Goal: Transaction & Acquisition: Book appointment/travel/reservation

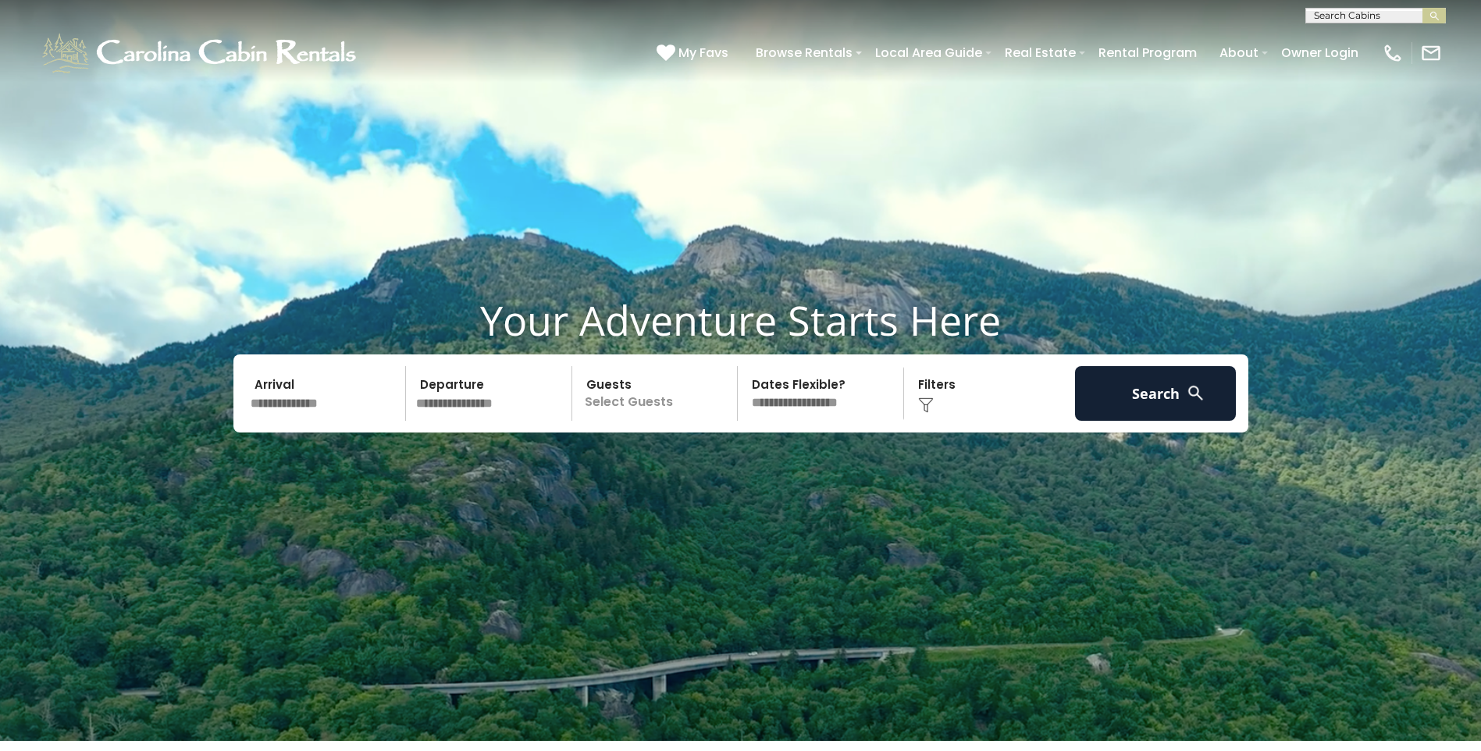
click at [817, 563] on video at bounding box center [740, 370] width 1481 height 741
click at [294, 397] on input "text" at bounding box center [326, 393] width 162 height 55
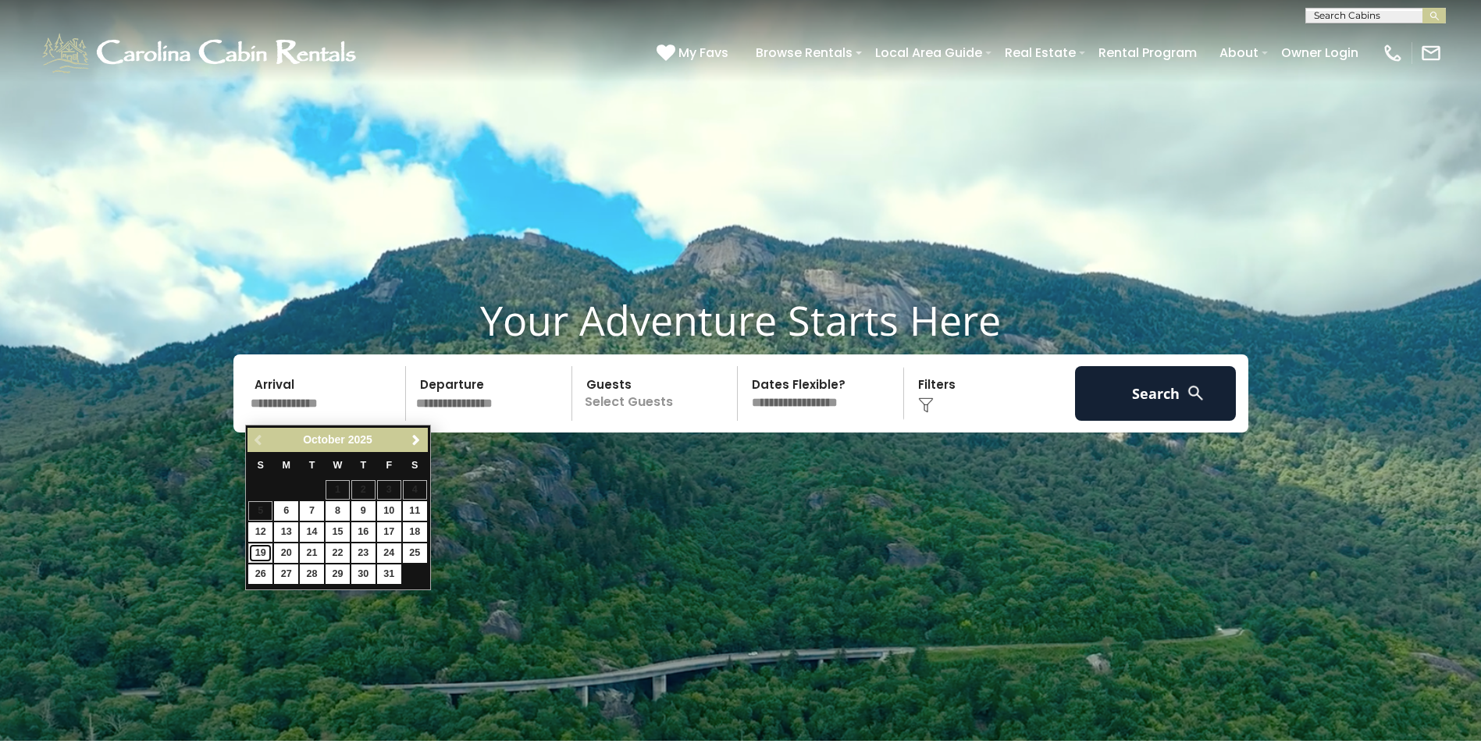
click at [262, 551] on link "19" at bounding box center [260, 553] width 24 height 20
type input "********"
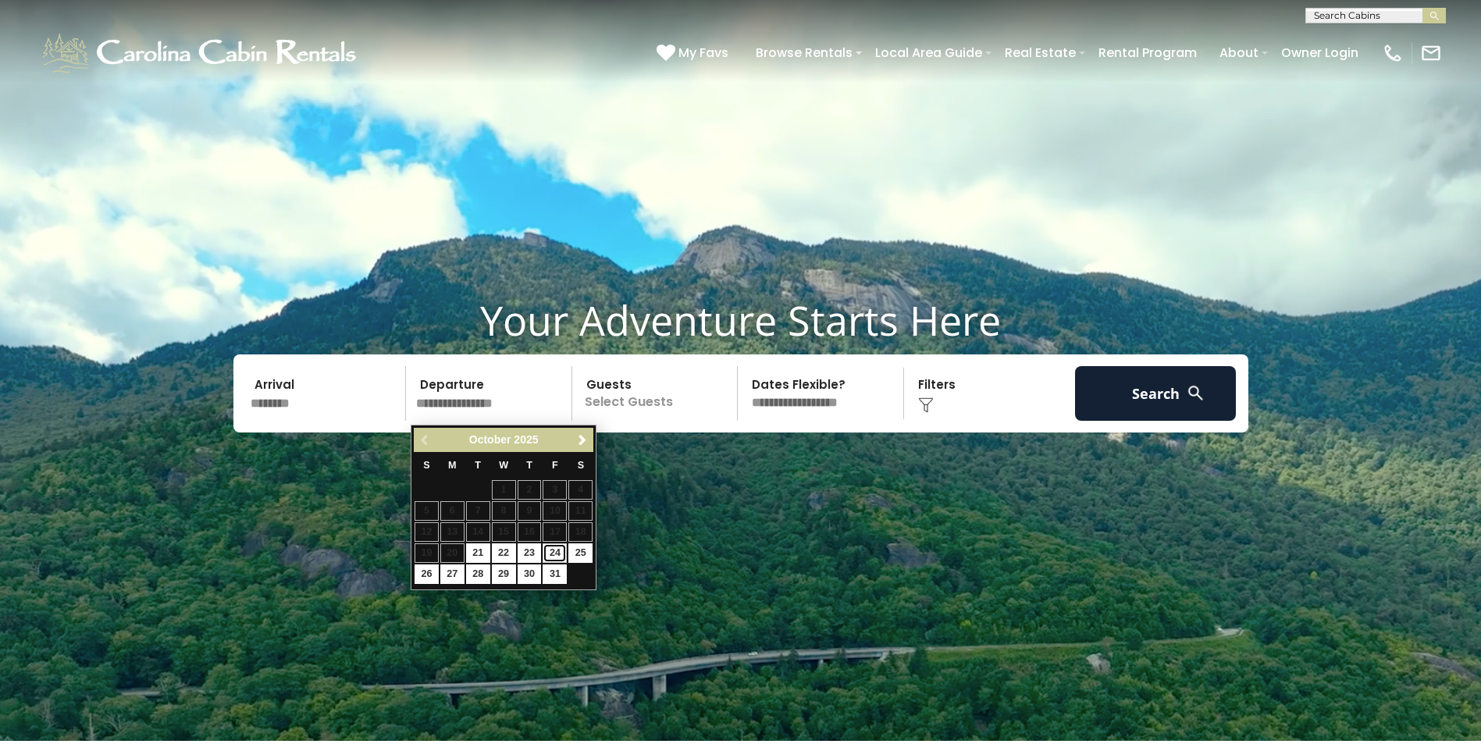
click at [553, 558] on link "24" at bounding box center [555, 553] width 24 height 20
type input "********"
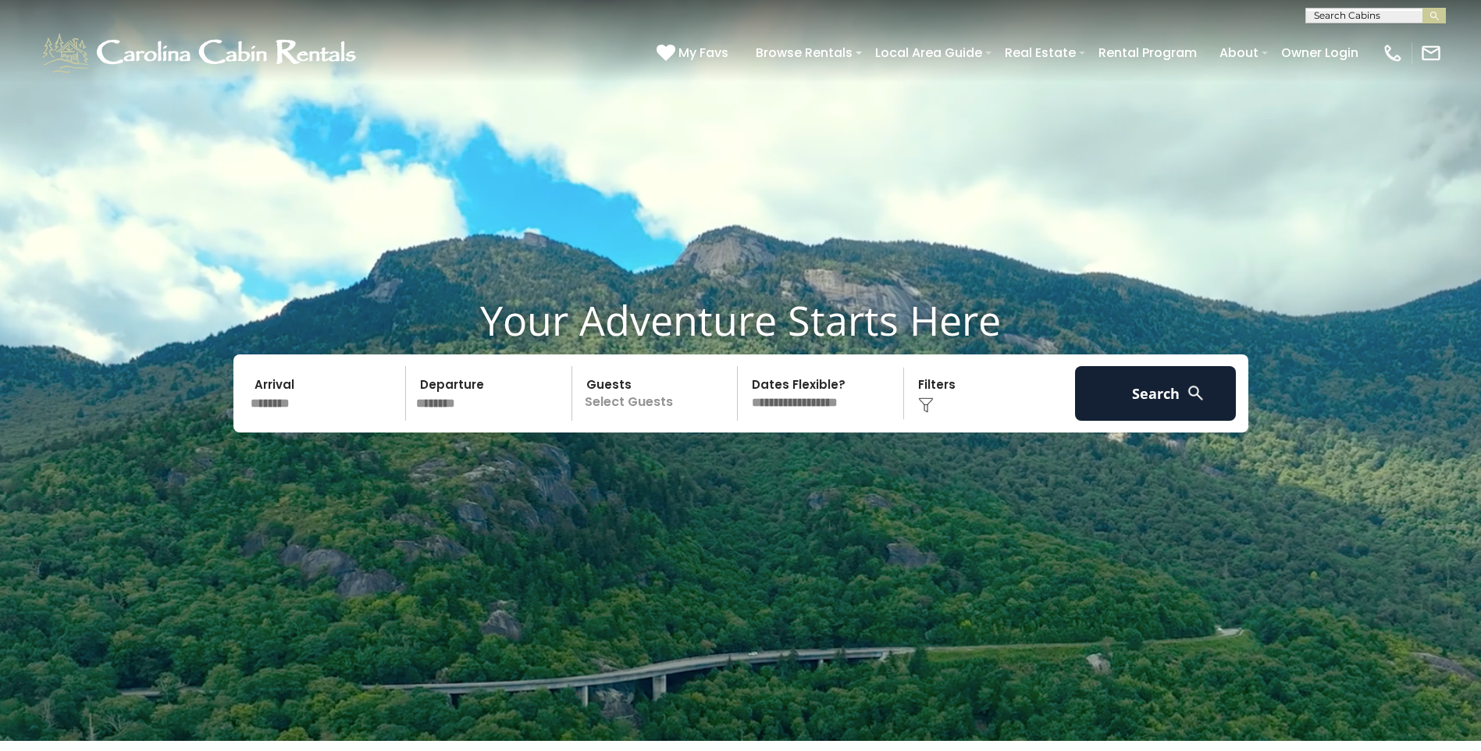
click at [641, 397] on p "Select Guests" at bounding box center [657, 393] width 161 height 55
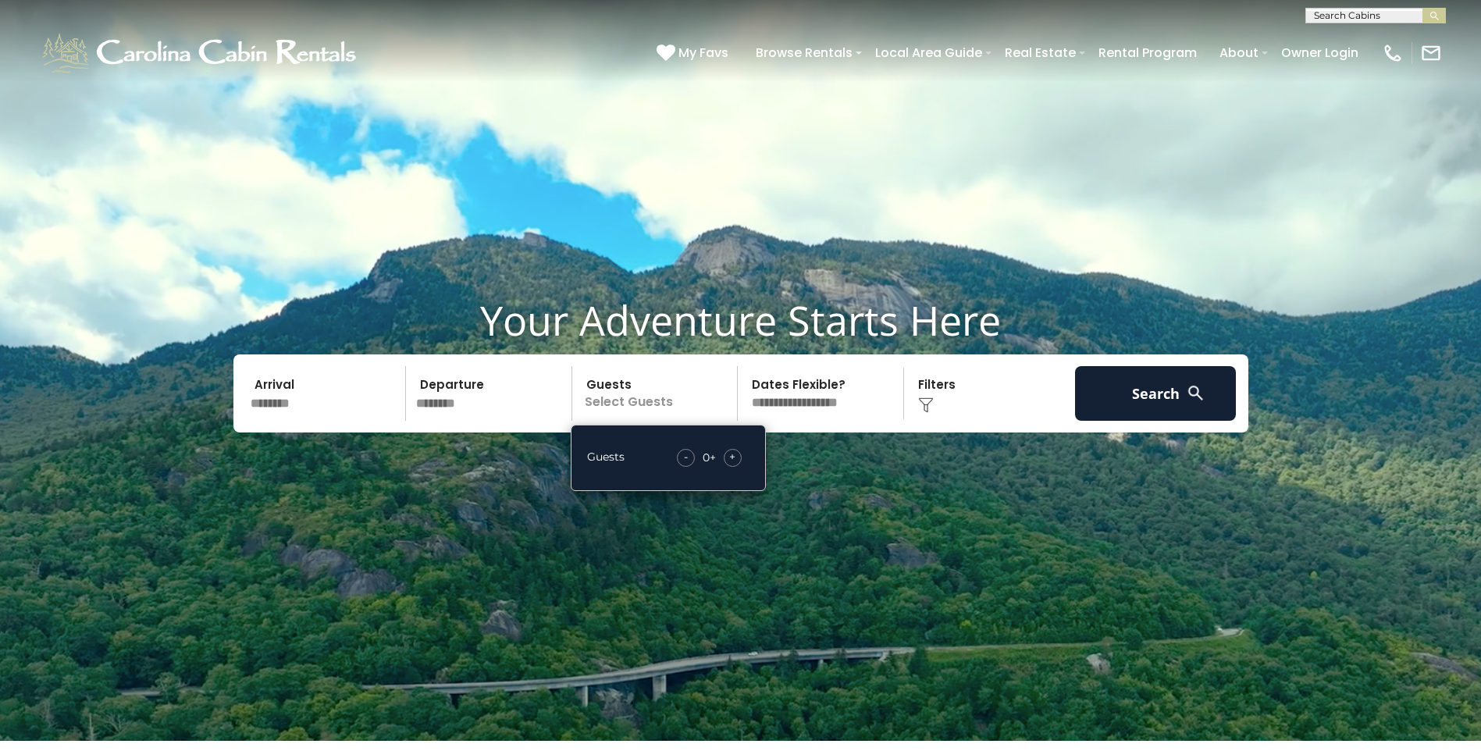
click at [732, 459] on span "+" at bounding box center [732, 457] width 6 height 16
drag, startPoint x: 732, startPoint y: 459, endPoint x: 953, endPoint y: 471, distance: 220.5
click at [953, 471] on video at bounding box center [740, 370] width 1481 height 741
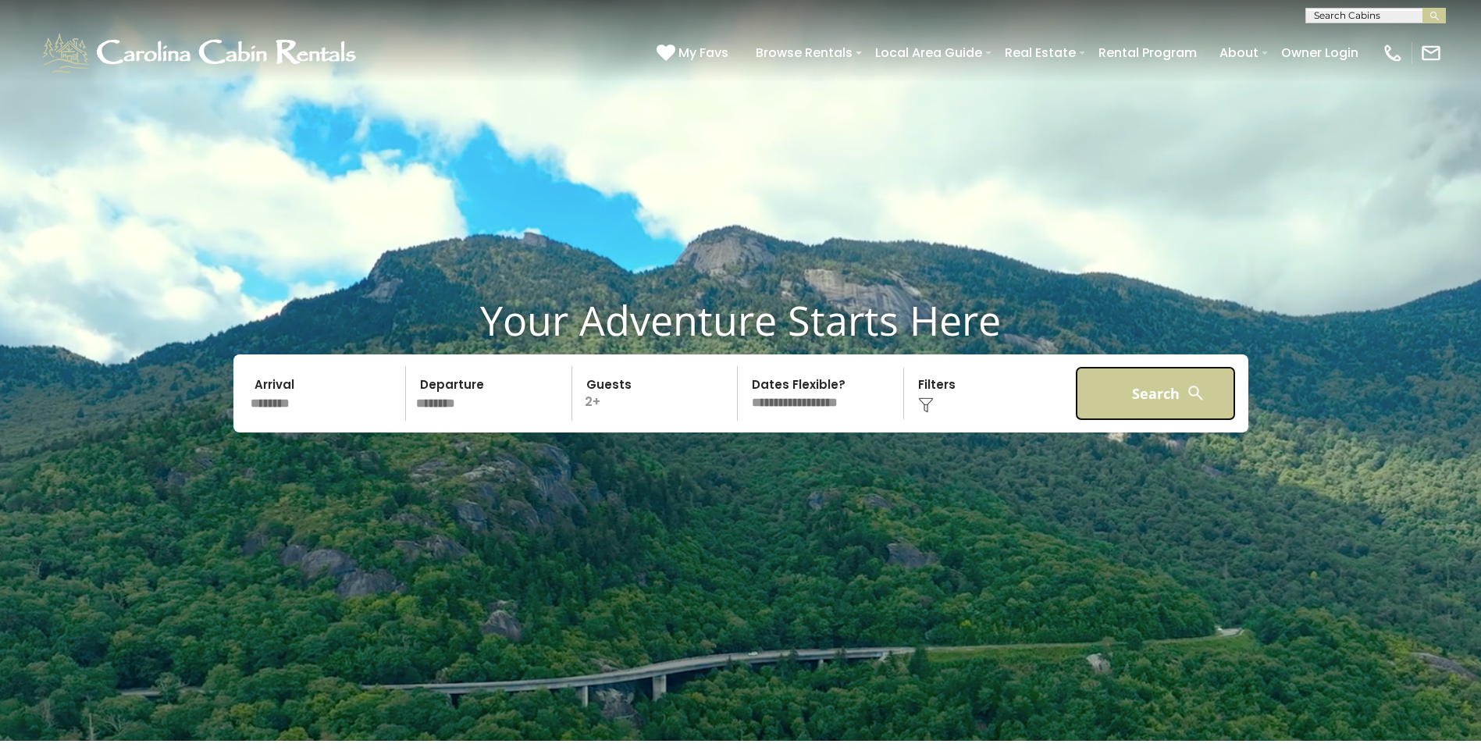
click at [1174, 398] on button "Search" at bounding box center [1156, 393] width 162 height 55
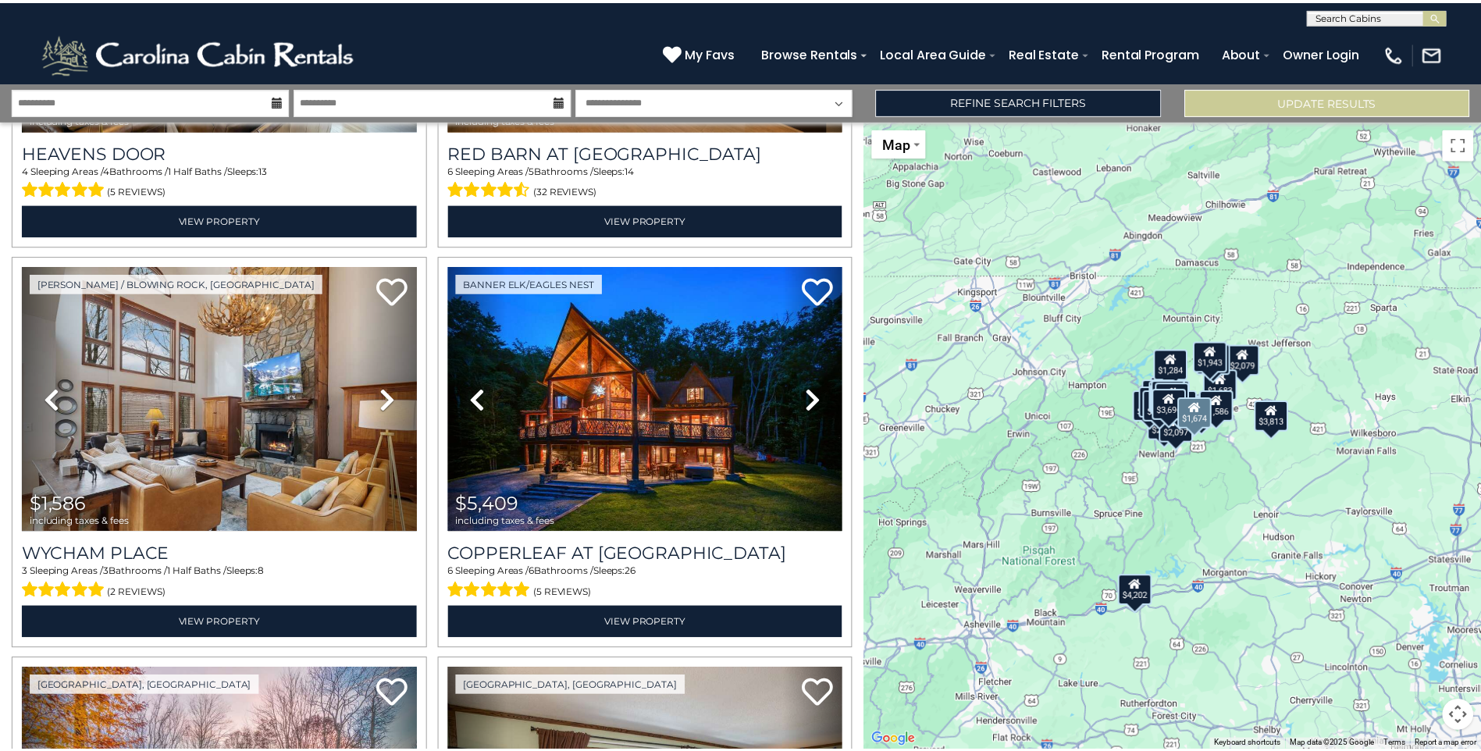
scroll to position [3123, 0]
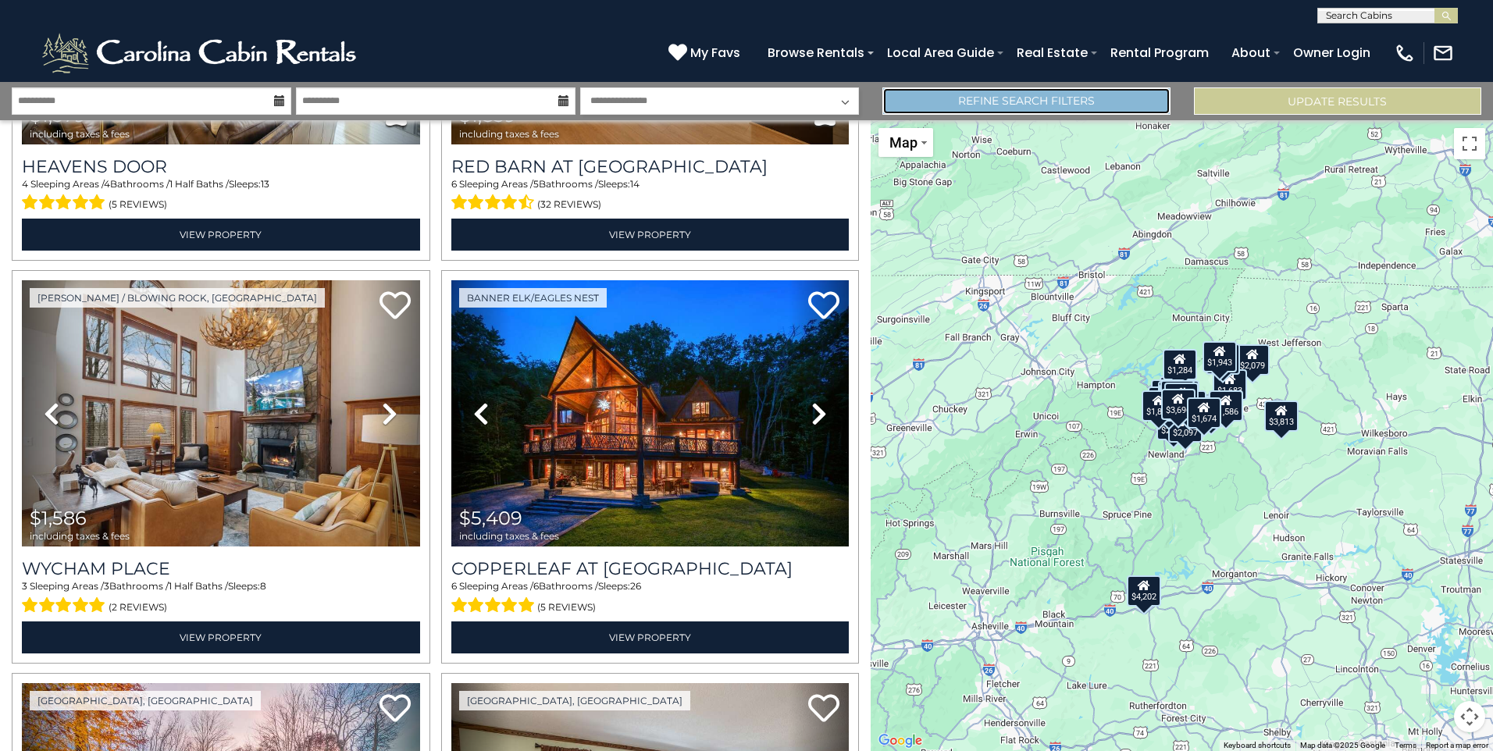
click at [1049, 97] on link "Refine Search Filters" at bounding box center [1025, 100] width 287 height 27
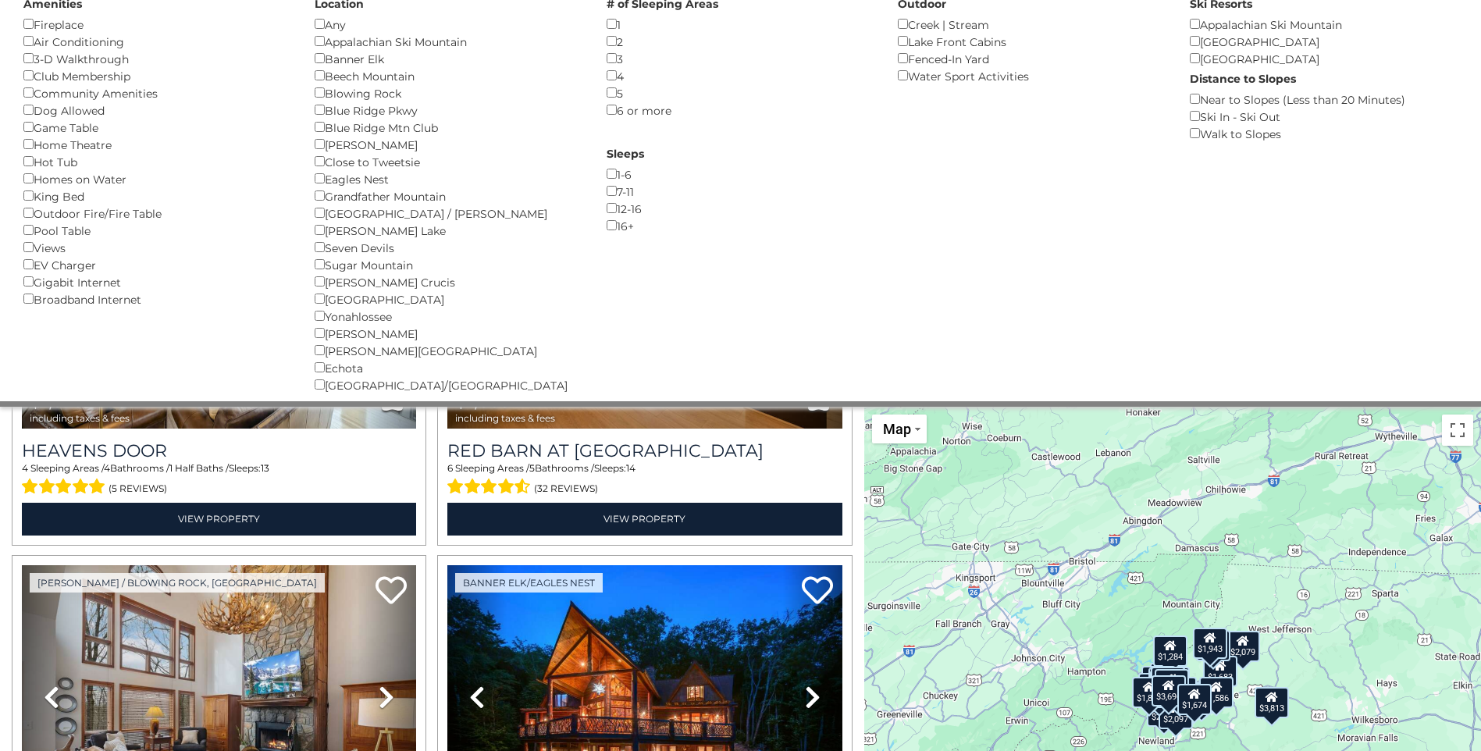
scroll to position [0, 0]
